Goal: Task Accomplishment & Management: Manage account settings

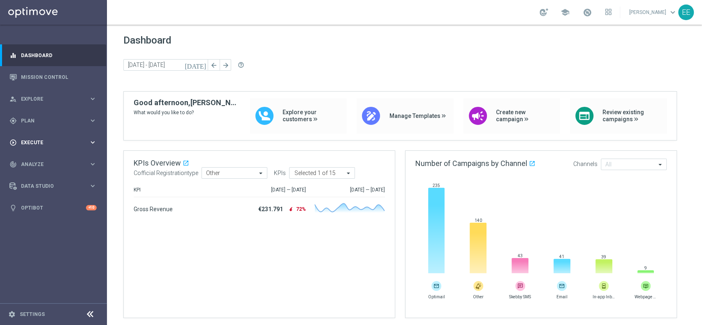
click at [33, 139] on div "play_circle_outline Execute" at bounding box center [48, 142] width 79 height 7
click at [33, 113] on div "gps_fixed Plan keyboard_arrow_right" at bounding box center [53, 121] width 106 height 22
click at [35, 138] on link "Target Groups" at bounding box center [53, 137] width 64 height 7
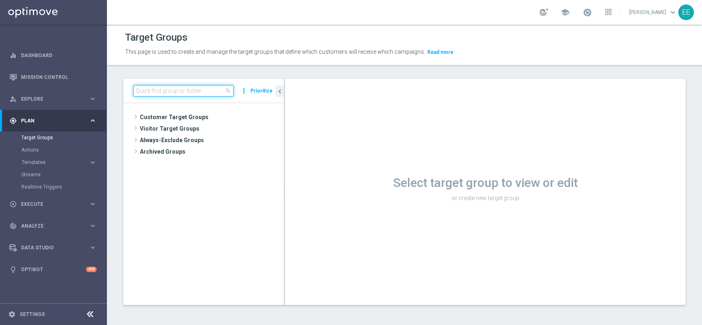
click at [184, 93] on input at bounding box center [183, 91] width 100 height 12
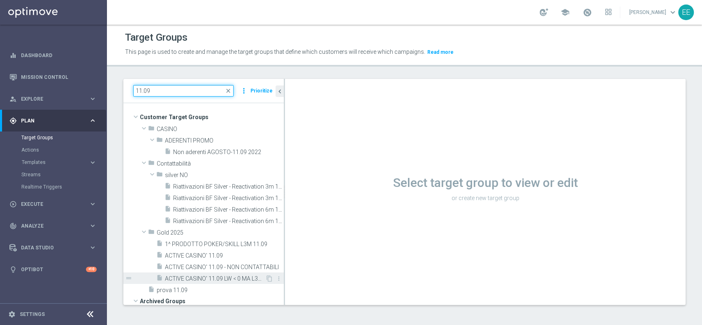
type input "11.09"
click at [225, 275] on span "ACTIVE CASINO' 11.09 LW < 0 MA L3M > 0" at bounding box center [215, 278] width 100 height 7
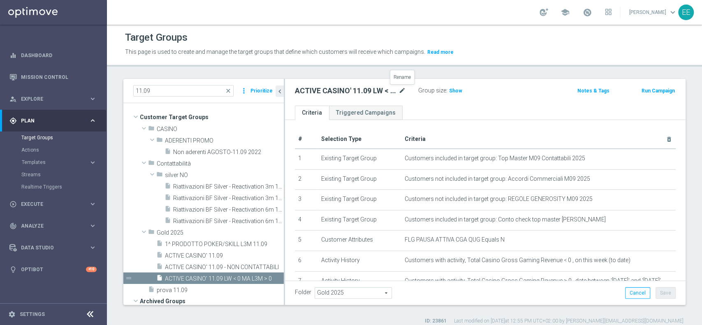
click at [401, 91] on icon "mode_edit" at bounding box center [401, 91] width 7 height 10
click at [359, 91] on input "ACTIVE CASINO' 11.09 LW < 0 MA L3M > 0" at bounding box center [350, 92] width 111 height 12
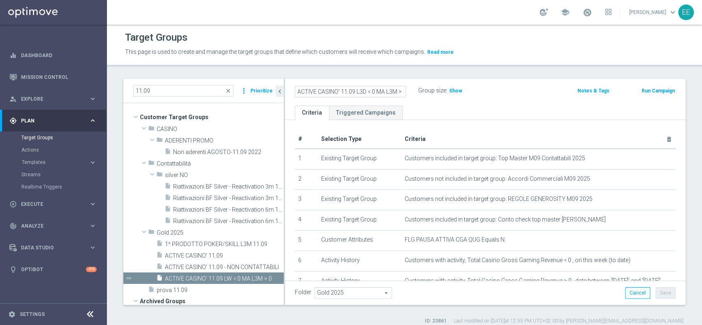
type input "ACTIVE CASINO' 11.09 L3D < 0 MA L3M > 0"
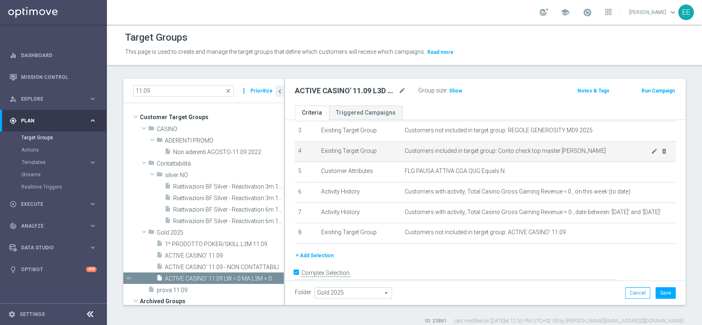
scroll to position [69, 0]
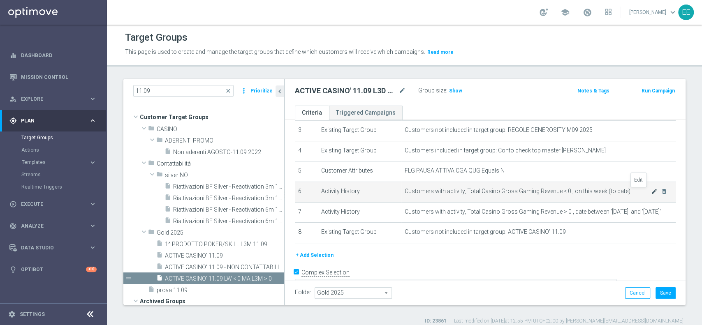
click at [651, 193] on icon "mode_edit" at bounding box center [654, 191] width 7 height 7
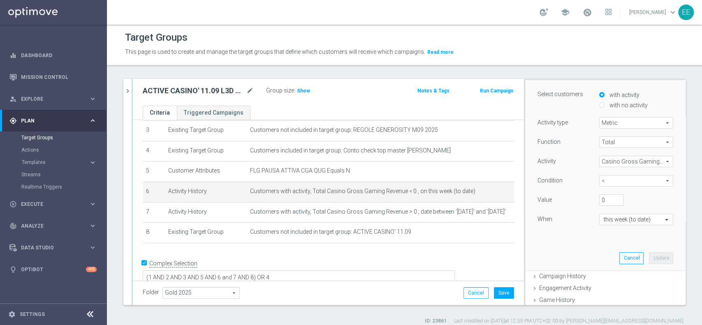
scroll to position [86, 0]
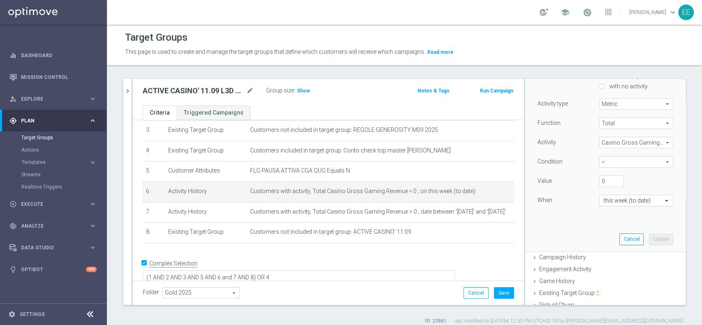
click at [622, 199] on input "text" at bounding box center [628, 200] width 49 height 7
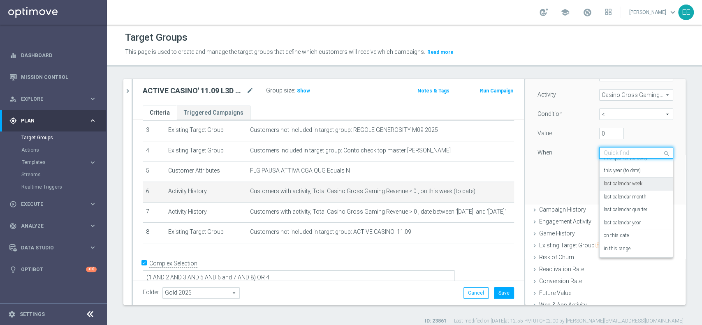
scroll to position [137, 0]
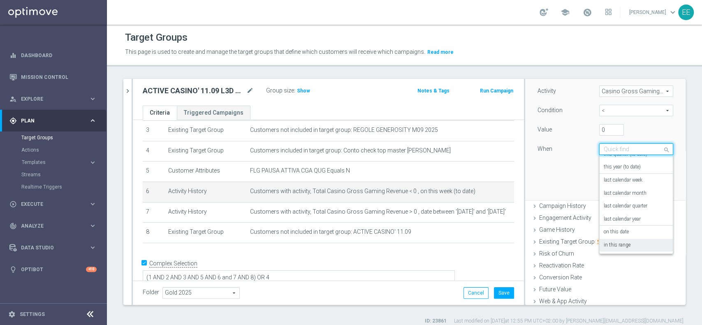
click at [621, 243] on div "in this range" at bounding box center [636, 245] width 65 height 13
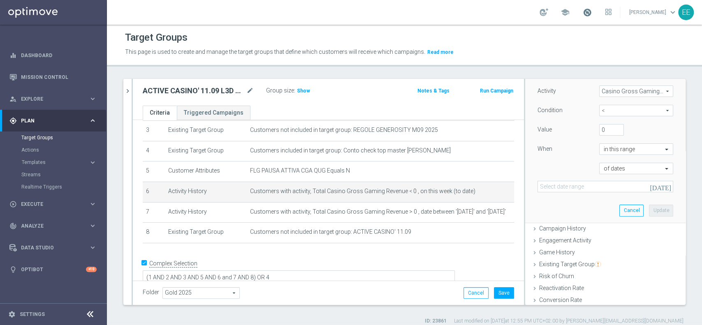
click at [591, 13] on span at bounding box center [587, 12] width 9 height 9
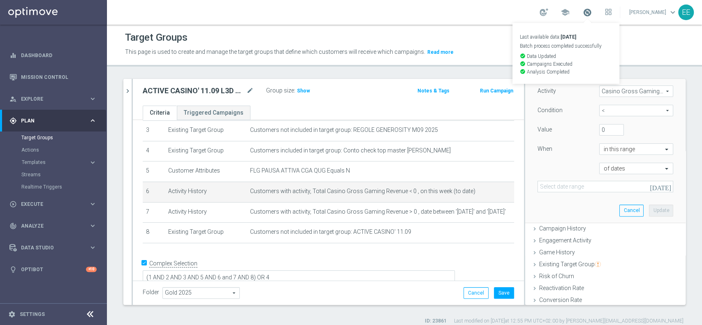
click at [591, 13] on span at bounding box center [587, 12] width 9 height 9
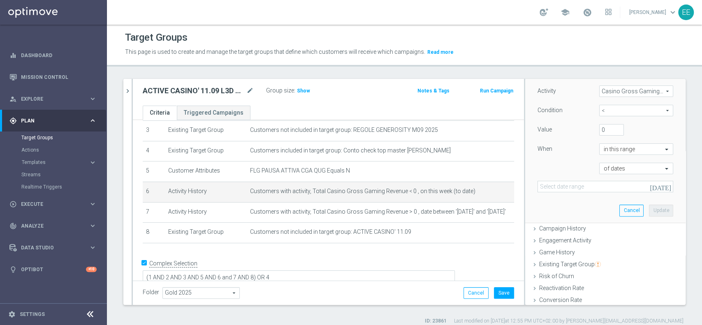
click at [652, 186] on icon "[DATE]" at bounding box center [661, 186] width 22 height 7
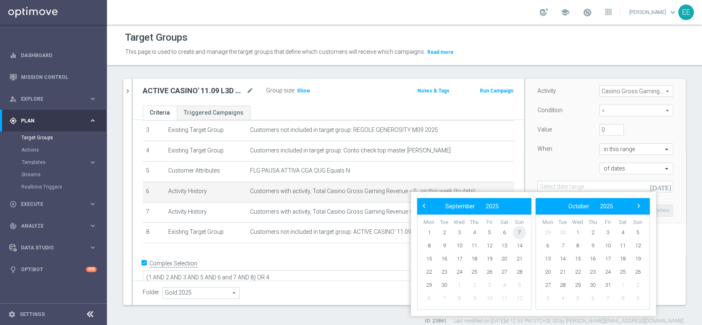
click at [518, 232] on span "7" at bounding box center [519, 232] width 13 height 13
click at [462, 248] on span "10" at bounding box center [458, 245] width 13 height 13
type input "[DATE] - [DATE]"
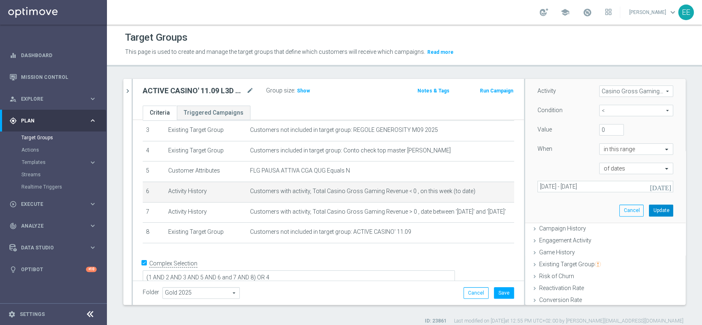
click at [649, 208] on button "Update" at bounding box center [661, 211] width 24 height 12
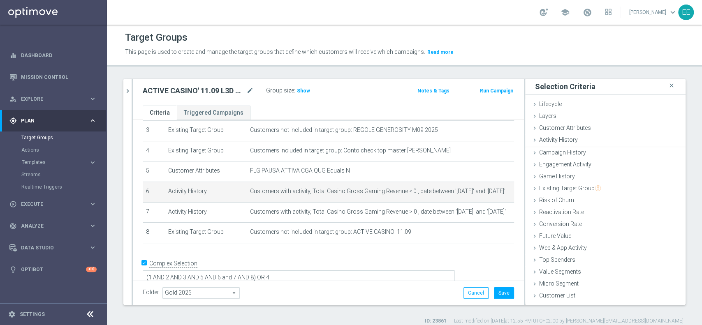
scroll to position [0, 0]
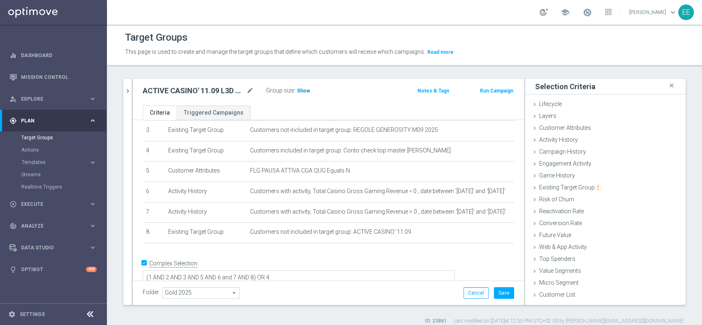
click at [301, 90] on span "Show" at bounding box center [303, 91] width 13 height 6
click at [302, 92] on span "1,284" at bounding box center [304, 92] width 14 height 8
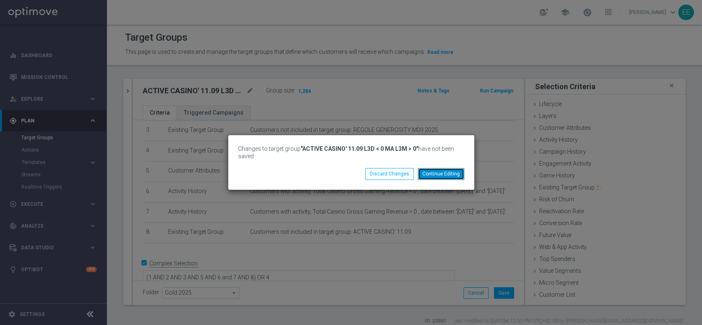
click at [440, 169] on button "Continue Editing" at bounding box center [441, 174] width 46 height 12
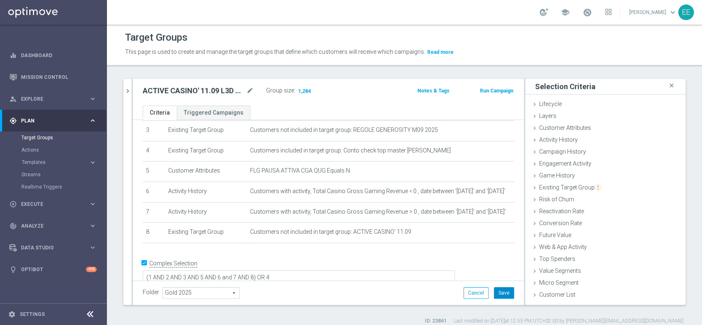
click at [501, 294] on button "Save" at bounding box center [504, 293] width 20 height 12
click at [304, 93] on span "1,284" at bounding box center [304, 92] width 14 height 8
click at [234, 91] on h2 "ACTIVE CASINO' 11.09 L3D < 0 MA L3M > 0" at bounding box center [194, 91] width 102 height 10
click at [249, 90] on icon "mode_edit" at bounding box center [249, 91] width 7 height 10
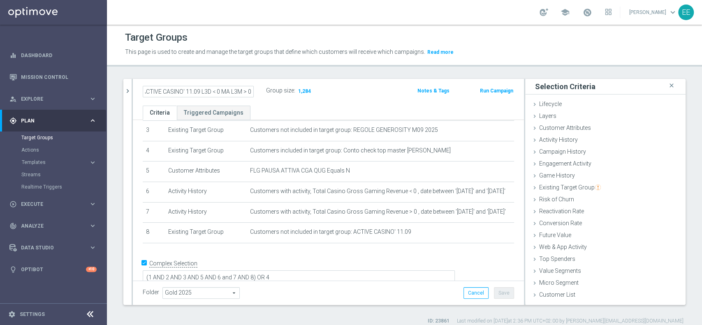
drag, startPoint x: 199, startPoint y: 90, endPoint x: 183, endPoint y: 90, distance: 15.2
click at [183, 90] on input "ACTIVE CASINO' 11.09 L3D < 0 MA L3M > 0" at bounding box center [198, 92] width 111 height 12
click at [253, 86] on input "ACTIVE CASINO' L3D < 0 MA L3M > 0" at bounding box center [198, 92] width 111 height 12
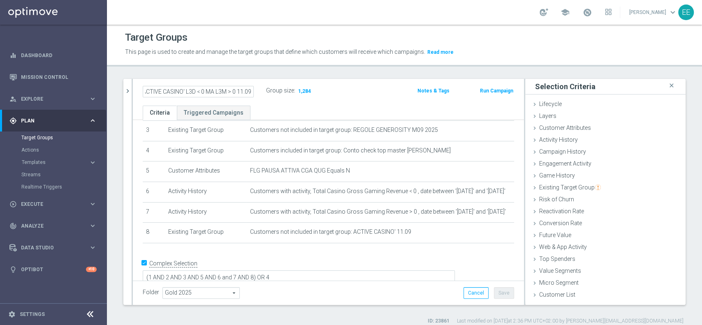
type input "ACTIVE CASINO' L3D < 0 MA L3M > 0 11.09"
click at [409, 293] on div "Folder Gold 2025 Gold 2025 arrow_drop_down search Cancel Save Saving..." at bounding box center [328, 293] width 371 height 12
click at [498, 290] on button "Save" at bounding box center [504, 293] width 20 height 12
click at [251, 89] on icon "mode_edit" at bounding box center [249, 91] width 7 height 10
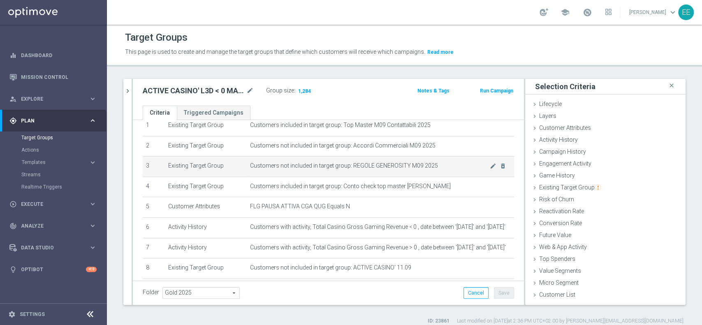
scroll to position [65, 0]
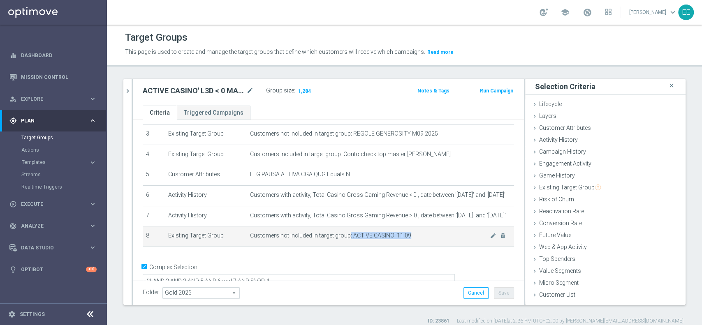
drag, startPoint x: 342, startPoint y: 236, endPoint x: 410, endPoint y: 236, distance: 68.3
click at [410, 236] on span "Customers not included in target group: ACTIVE CASINO' 11.09" at bounding box center [370, 235] width 240 height 7
click at [418, 239] on span "Customers not included in target group: ACTIVE CASINO' 11.09" at bounding box center [370, 235] width 240 height 7
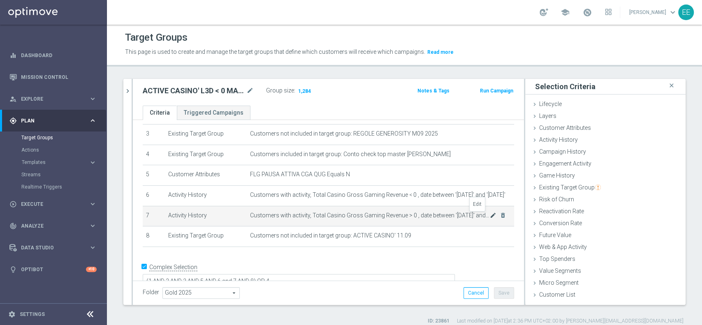
click at [490, 217] on icon "mode_edit" at bounding box center [493, 215] width 7 height 7
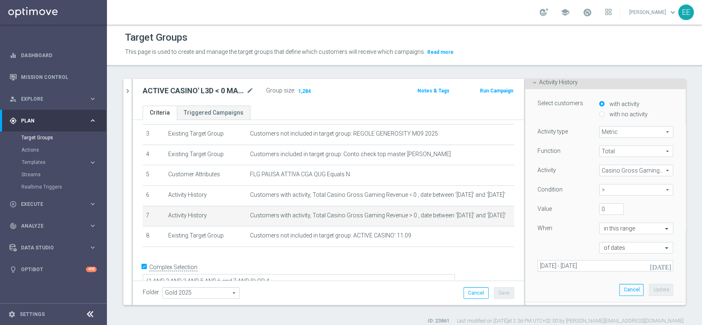
scroll to position [58, 0]
click at [650, 265] on icon "[DATE]" at bounding box center [661, 265] width 22 height 7
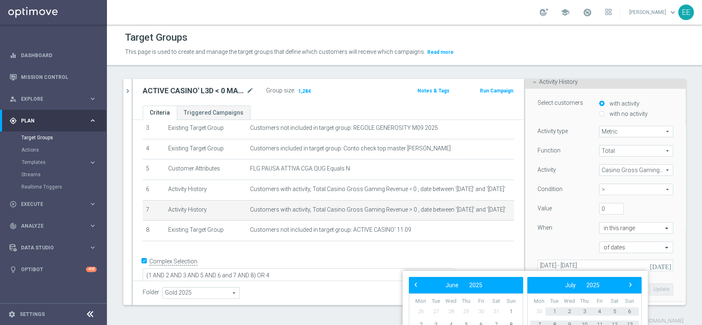
scroll to position [210, 0]
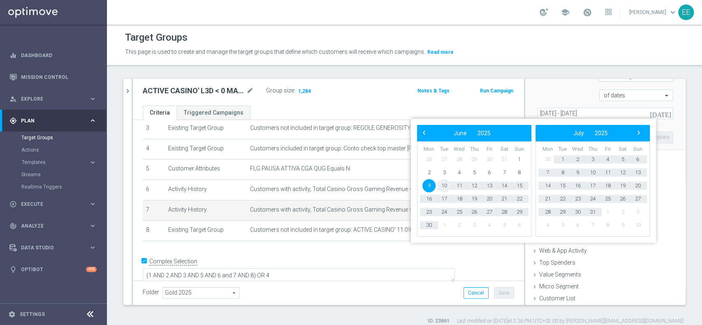
click at [442, 185] on span "10" at bounding box center [443, 185] width 13 height 13
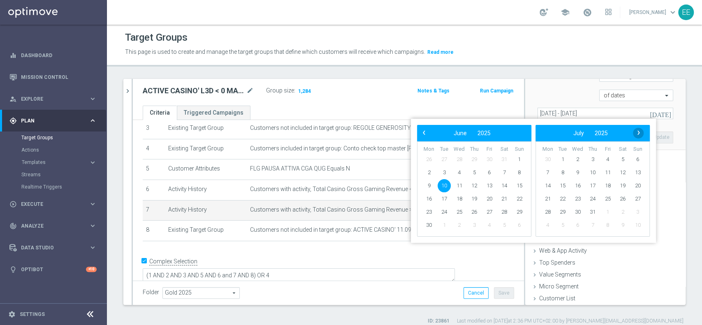
click at [638, 131] on span "›" at bounding box center [638, 132] width 11 height 11
click at [461, 173] on span "10" at bounding box center [458, 172] width 13 height 13
type input "[DATE] - [DATE]"
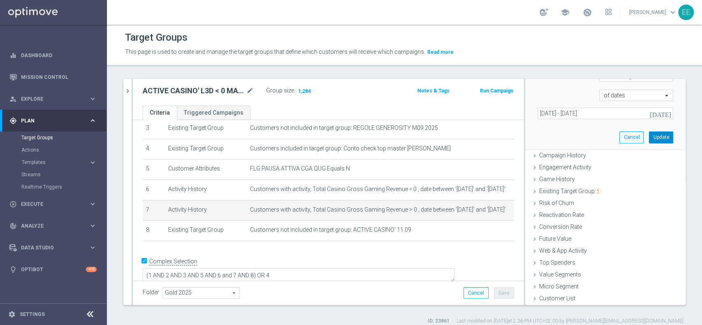
click at [649, 132] on button "Update" at bounding box center [661, 138] width 24 height 12
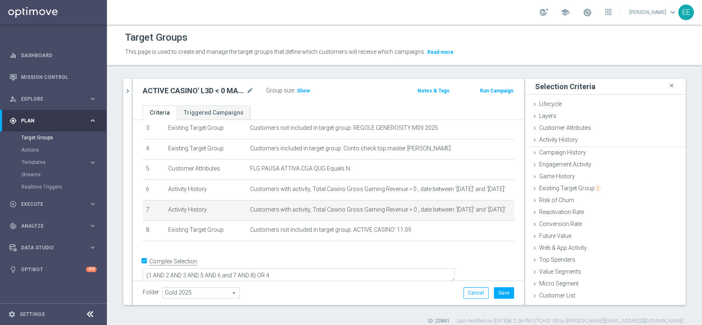
scroll to position [0, 0]
click at [299, 89] on span "Show" at bounding box center [303, 91] width 13 height 6
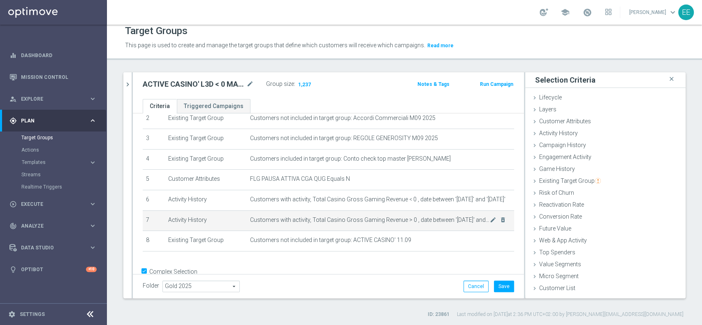
scroll to position [53, 0]
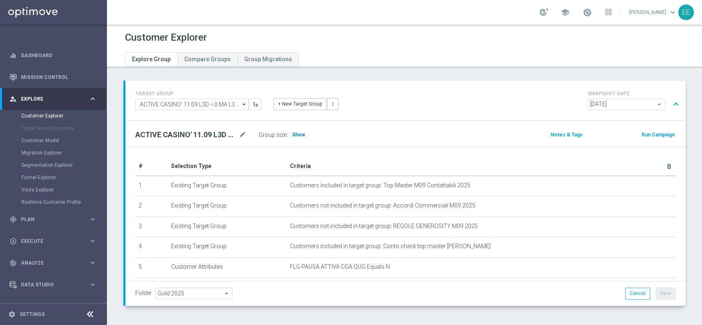
click at [299, 135] on span "Show" at bounding box center [298, 135] width 13 height 6
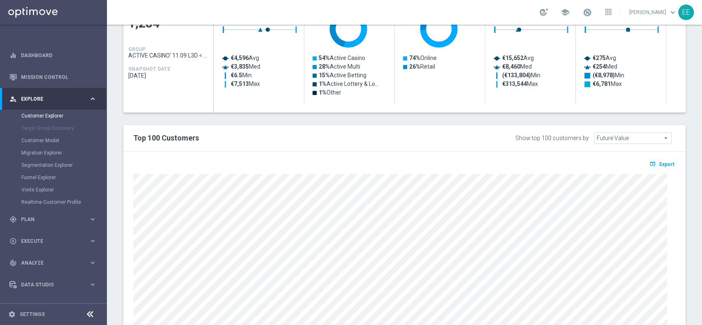
scroll to position [451, 0]
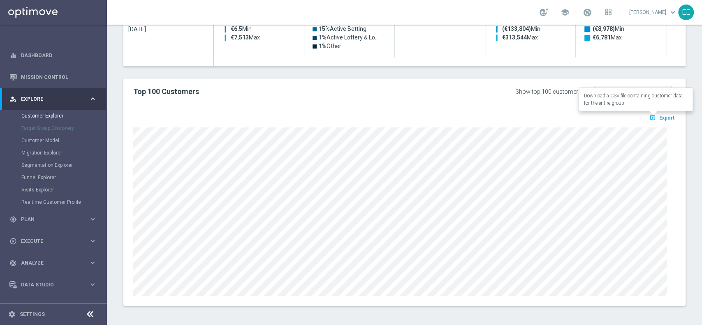
click at [659, 115] on span "Export" at bounding box center [666, 118] width 15 height 6
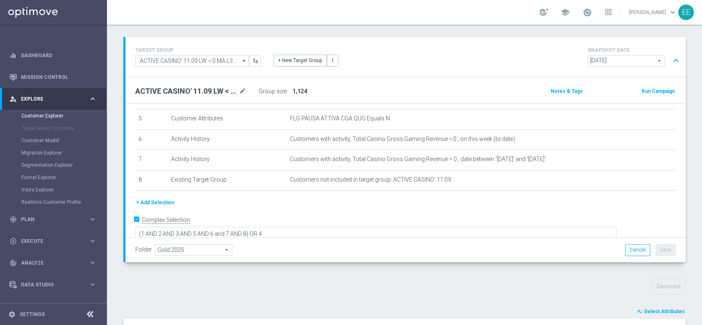
scroll to position [42, 0]
